Goal: Complete application form: Complete application form

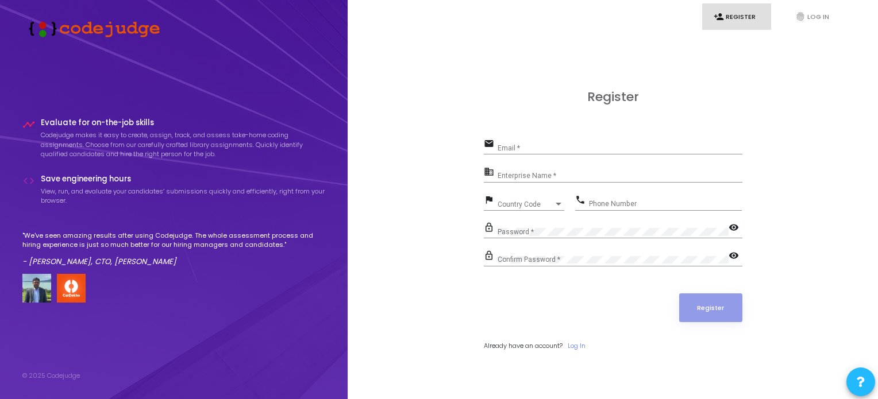
click at [519, 144] on div "Email *" at bounding box center [619, 146] width 245 height 18
click at [557, 146] on input "Email *" at bounding box center [619, 148] width 245 height 8
type input "hazrat8143@gmail.com"
type input "09085496656"
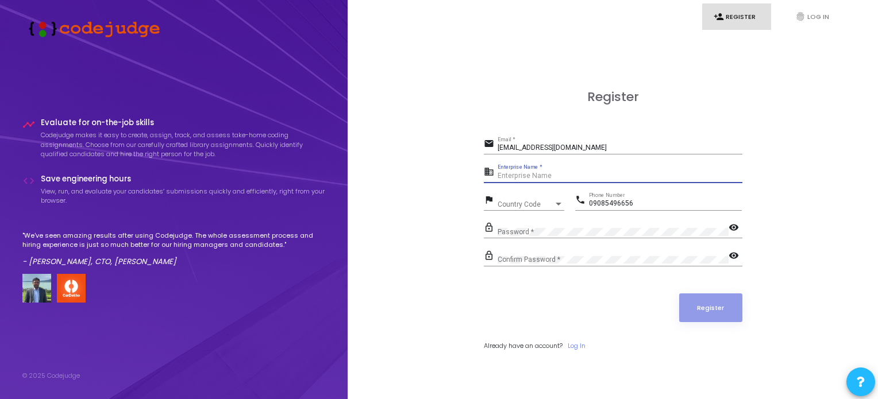
click at [532, 174] on input "Enterprise Name *" at bounding box center [619, 176] width 245 height 8
type input "FlexiEle"
click at [544, 204] on div "Country Code" at bounding box center [525, 204] width 56 height 7
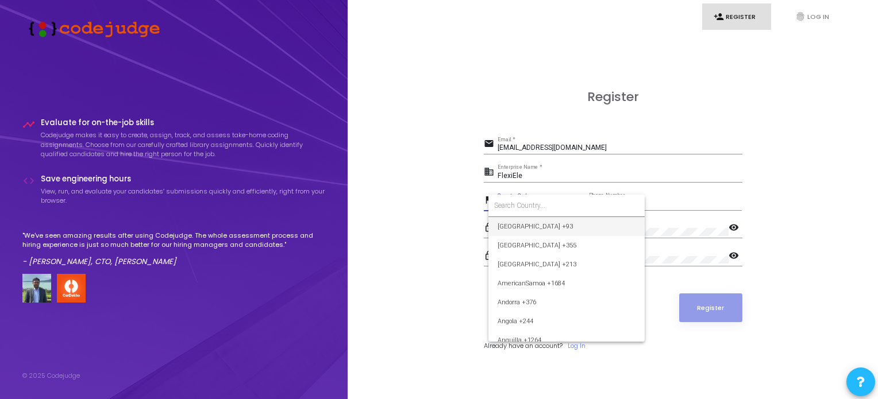
click at [545, 209] on input at bounding box center [566, 205] width 145 height 10
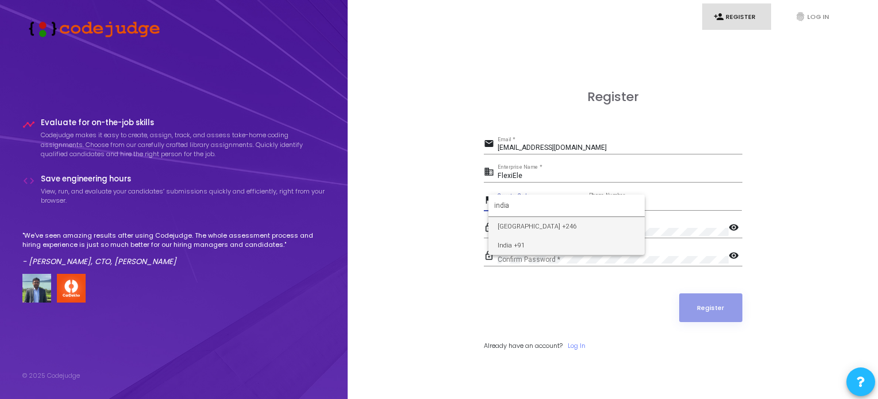
type input "india"
click at [559, 243] on span "India +91" at bounding box center [566, 245] width 138 height 19
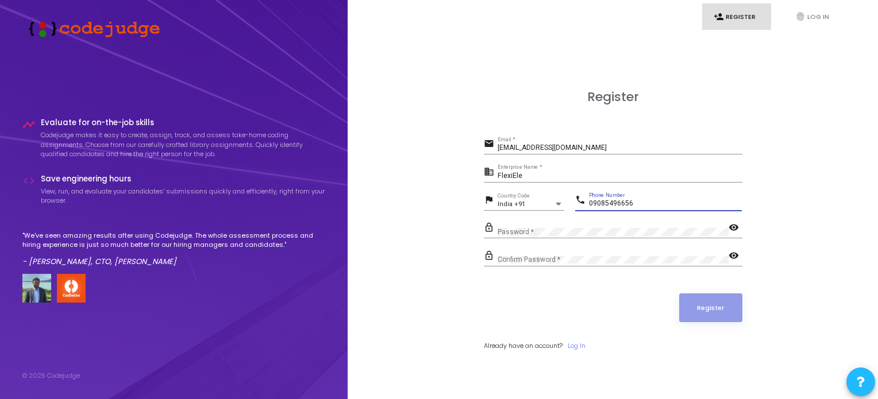
click at [594, 200] on input "09085496656" at bounding box center [665, 204] width 153 height 8
type input "9085496656"
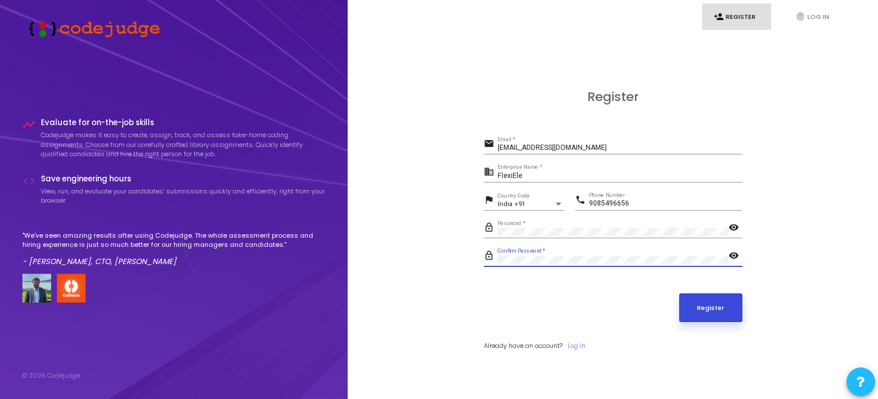
click at [703, 303] on button "Register" at bounding box center [710, 307] width 63 height 29
click at [587, 149] on input "hazrat8143@gmail.com" at bounding box center [619, 148] width 245 height 8
click at [709, 311] on button "Register" at bounding box center [710, 307] width 63 height 29
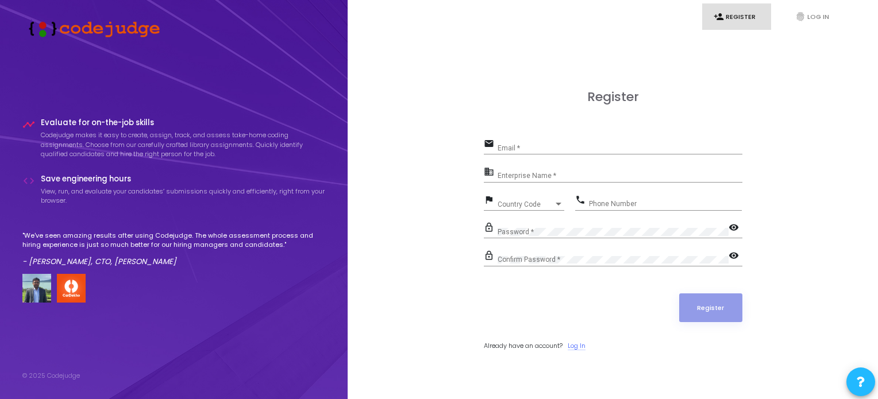
click at [581, 343] on link "Log In" at bounding box center [576, 346] width 18 height 10
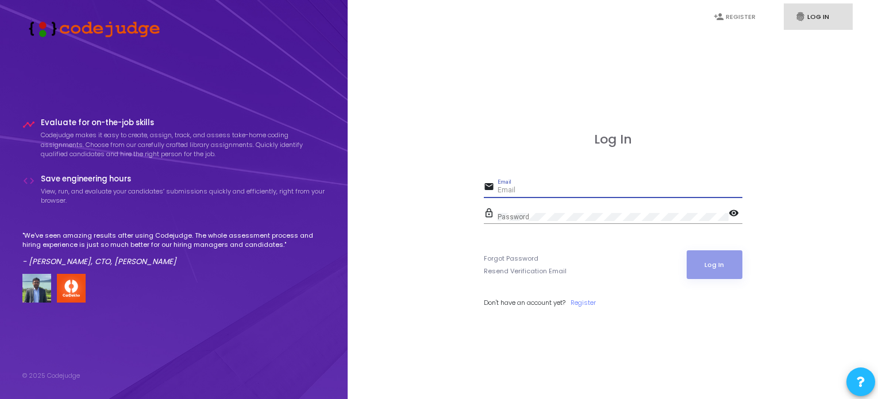
click at [517, 190] on input "Email" at bounding box center [619, 191] width 245 height 8
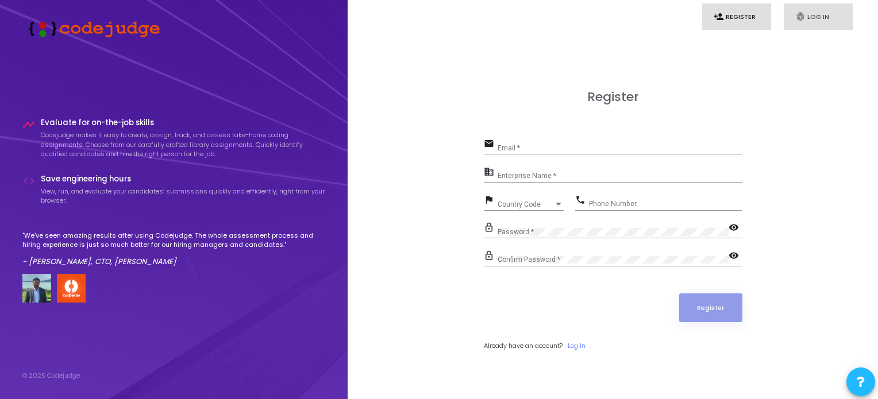
click at [802, 24] on link "fingerprint Log In" at bounding box center [817, 16] width 69 height 27
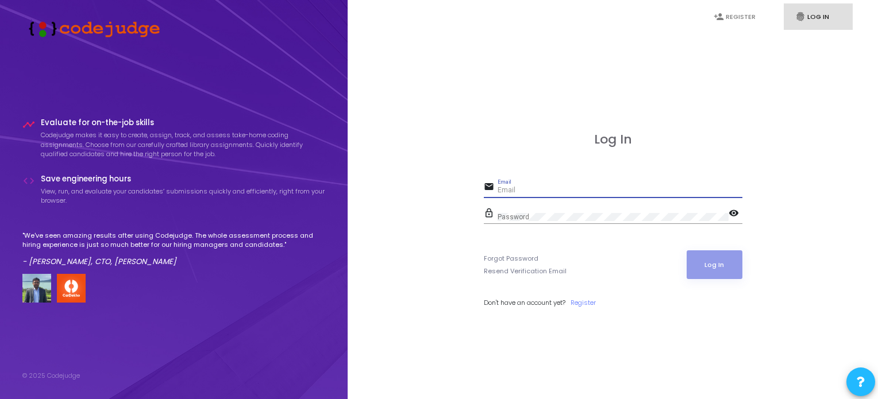
click at [559, 190] on input "Email" at bounding box center [619, 191] width 245 height 8
type input "hazrat8143@gmail.com"
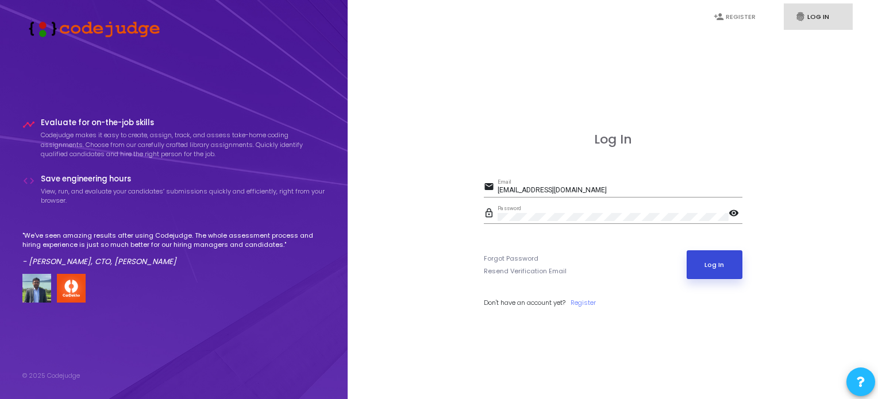
click at [721, 266] on button "Log In" at bounding box center [714, 264] width 56 height 29
